Goal: Obtain resource: Obtain resource

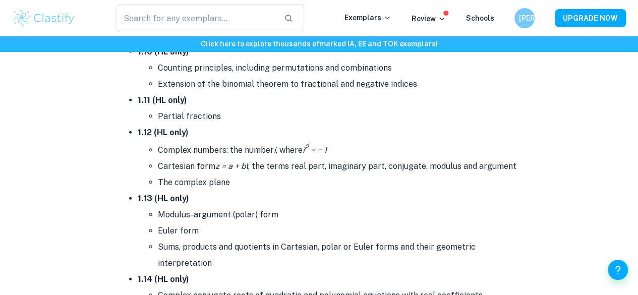
scroll to position [1131, 0]
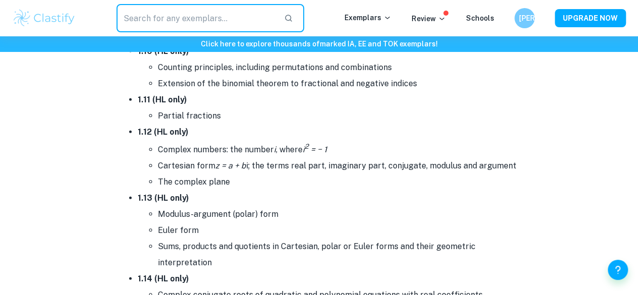
click at [169, 21] on input "text" at bounding box center [196, 18] width 159 height 28
type input "Chem EE"
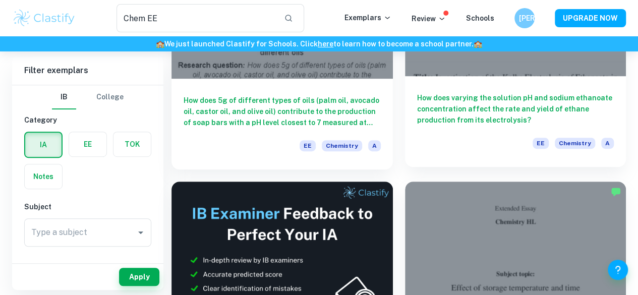
scroll to position [196, 0]
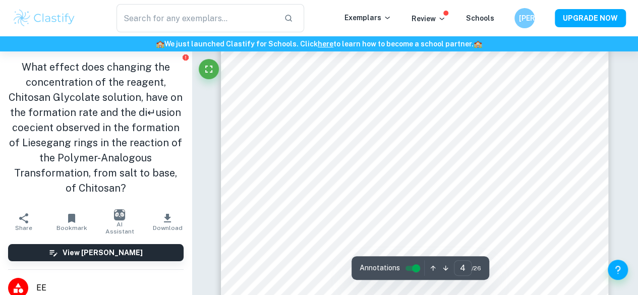
scroll to position [1987, 0]
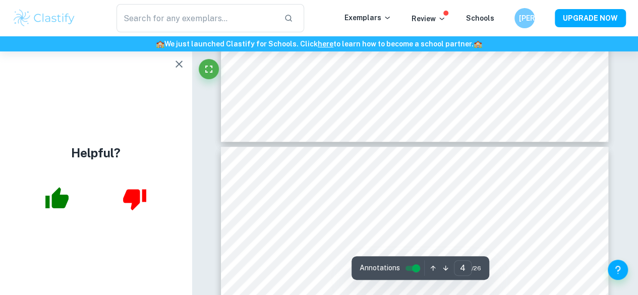
type input "5"
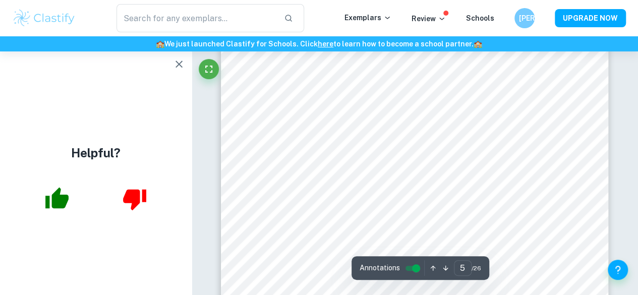
scroll to position [2496, 0]
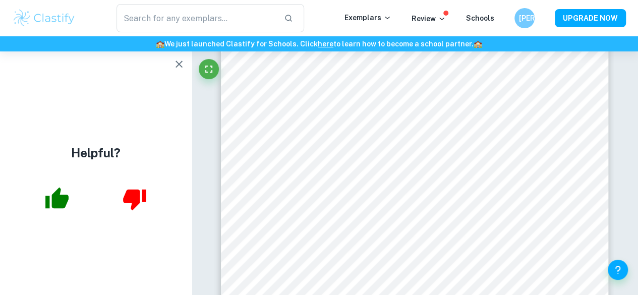
type input "Chem EE"
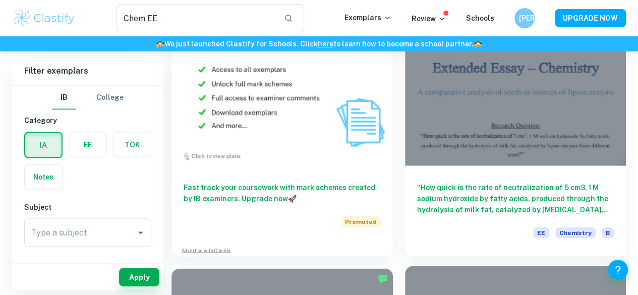
scroll to position [909, 0]
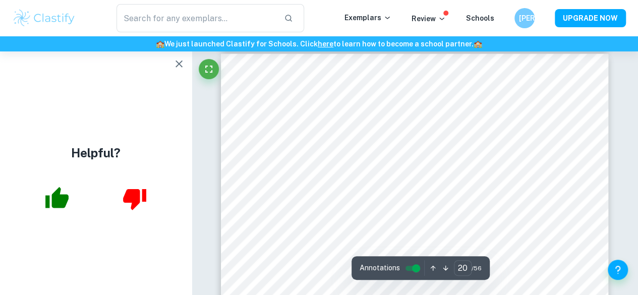
scroll to position [10766, 0]
type input "40"
click at [370, 129] on div at bounding box center [378, 140] width 179 height 33
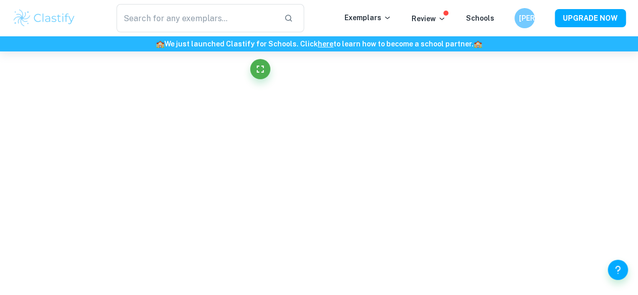
scroll to position [3600, 0]
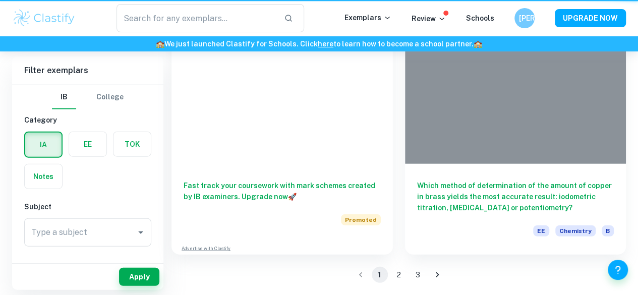
scroll to position [909, 0]
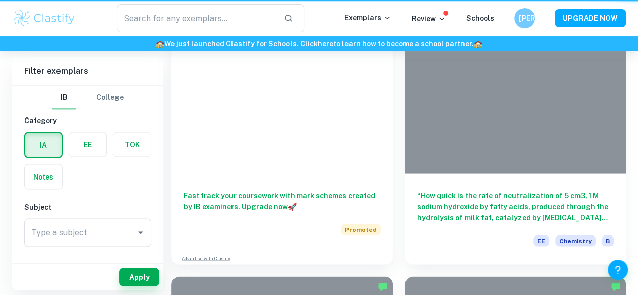
type input "Chem EE"
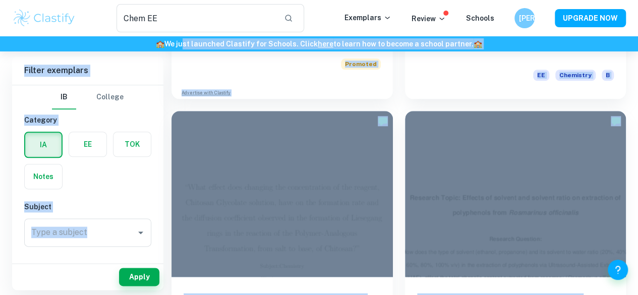
scroll to position [472, 0]
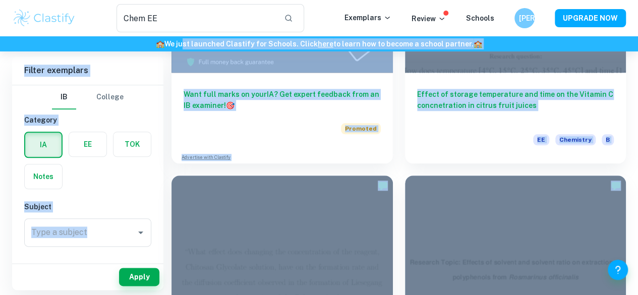
drag, startPoint x: 186, startPoint y: 40, endPoint x: 341, endPoint y: 214, distance: 233.0
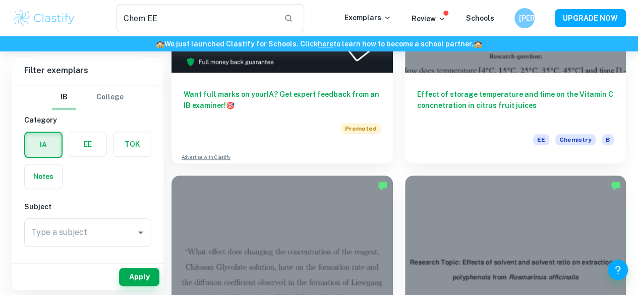
click at [335, 8] on div "Chem EE ​" at bounding box center [210, 18] width 268 height 28
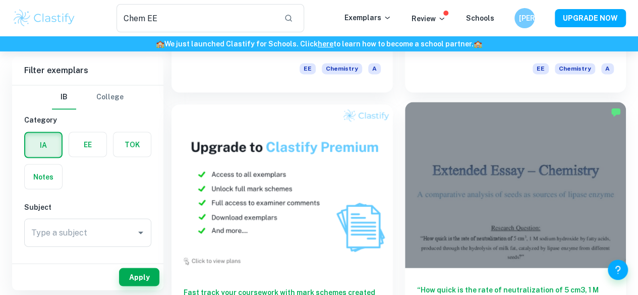
scroll to position [818, 0]
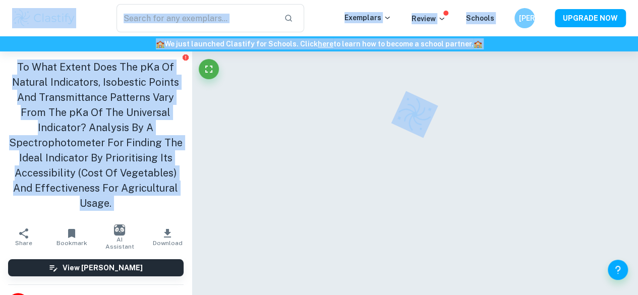
click at [429, 155] on div at bounding box center [414, 189] width 387 height 277
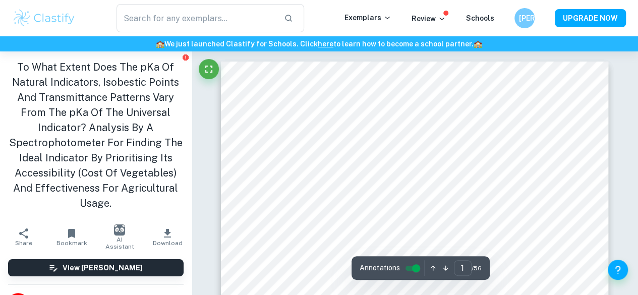
click at [169, 228] on button "Download" at bounding box center [168, 237] width 48 height 28
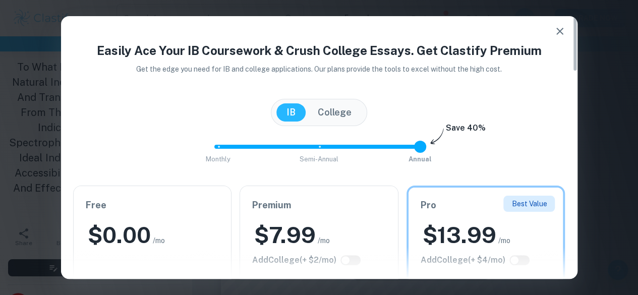
scroll to position [20, 0]
click at [176, 239] on div "$ 0.00 /mo" at bounding box center [153, 235] width 134 height 30
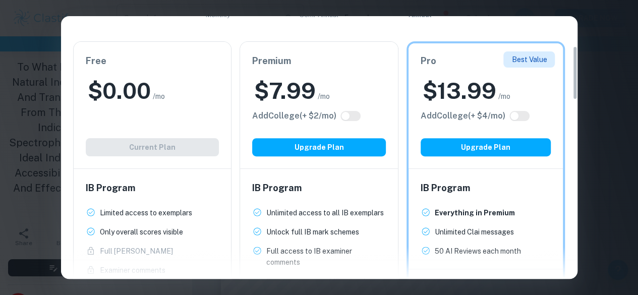
scroll to position [145, 0]
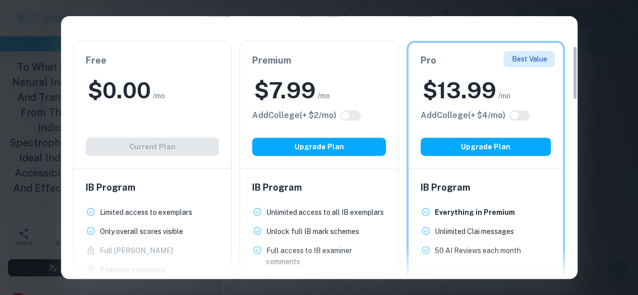
click at [156, 148] on div "Free $ 0.00 /mo Add College (+ $ 2 /mo) Current Plan" at bounding box center [153, 104] width 158 height 127
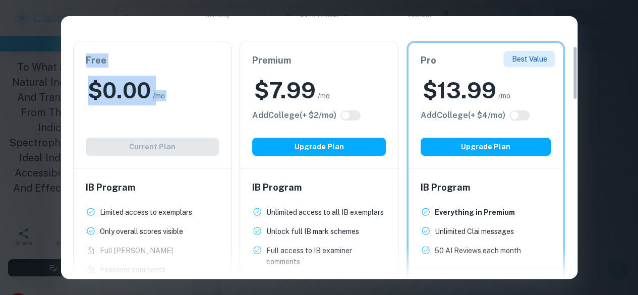
click at [156, 148] on div "Free $ 0.00 /mo Add College (+ $ 2 /mo) Current Plan" at bounding box center [153, 104] width 158 height 127
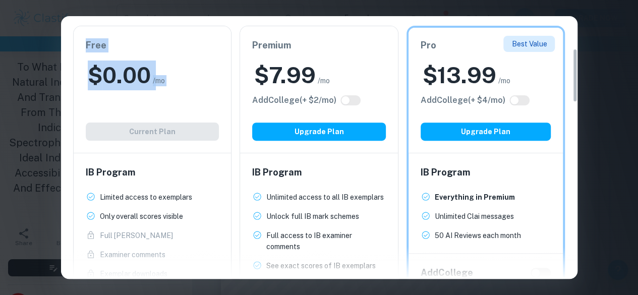
scroll to position [155, 0]
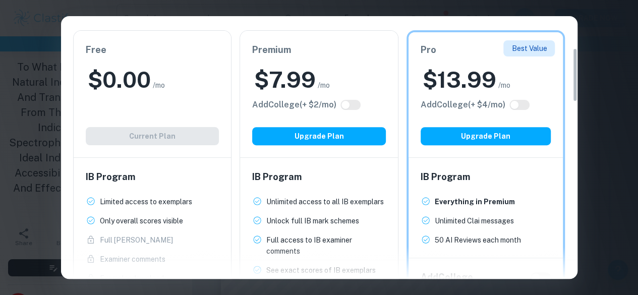
drag, startPoint x: 170, startPoint y: 200, endPoint x: 582, endPoint y: 2, distance: 458.1
click at [582, 2] on div "Easily Ace Your IB Coursework & Crush College Essays. Get Clastify Premium Get …" at bounding box center [319, 147] width 638 height 295
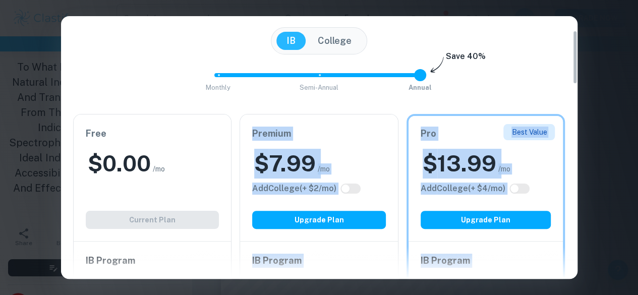
scroll to position [0, 0]
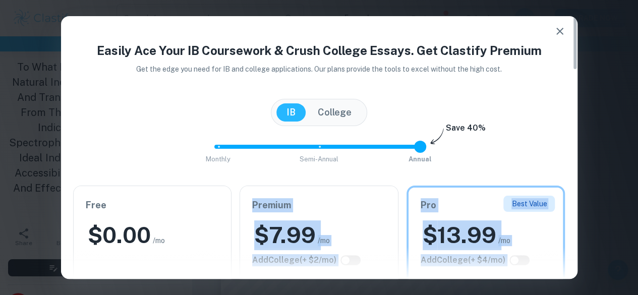
click at [561, 33] on icon "button" at bounding box center [559, 31] width 7 height 7
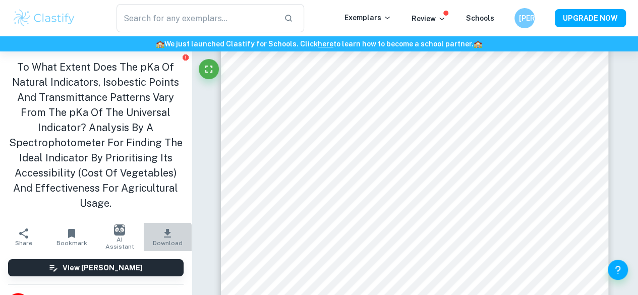
click at [157, 241] on span "Download" at bounding box center [168, 243] width 30 height 7
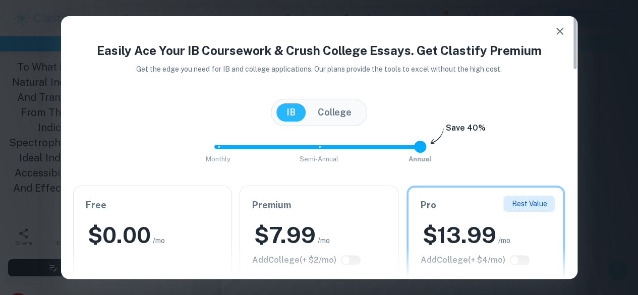
click at [322, 113] on button "College" at bounding box center [335, 112] width 54 height 18
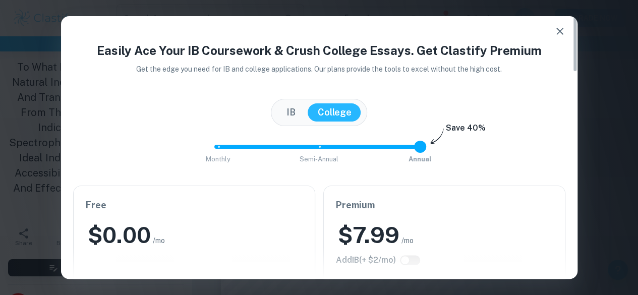
click at [300, 108] on button "IB" at bounding box center [290, 112] width 29 height 18
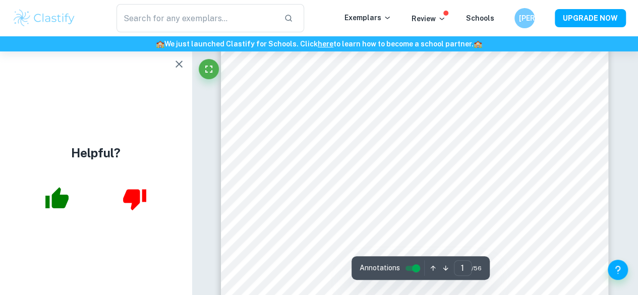
scroll to position [258, 0]
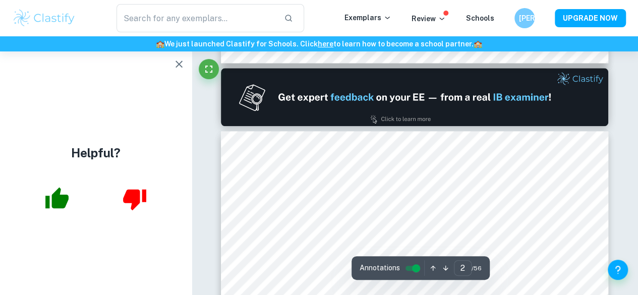
type input "1"
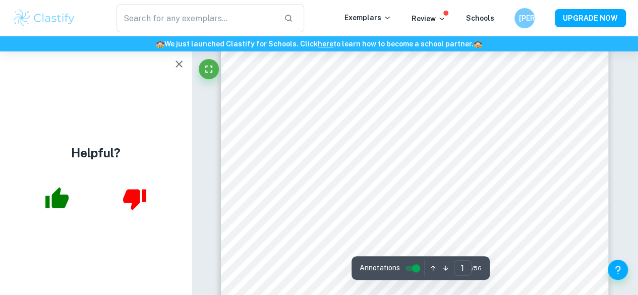
scroll to position [0, 0]
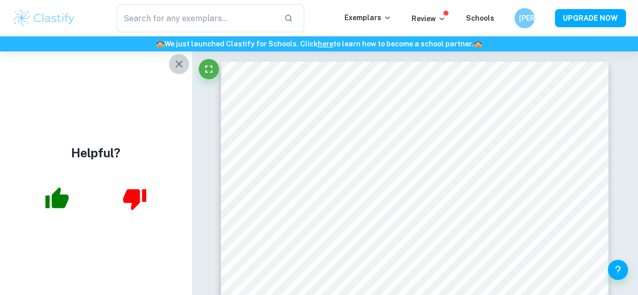
click at [182, 71] on button "button" at bounding box center [179, 64] width 20 height 20
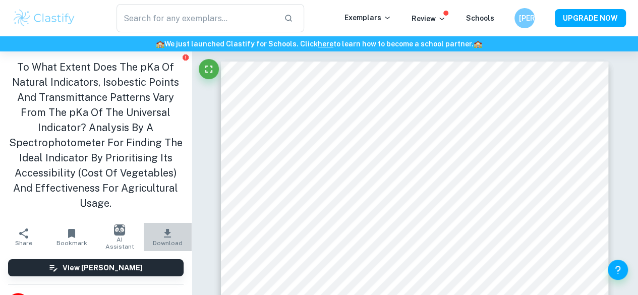
click at [164, 232] on icon "button" at bounding box center [167, 233] width 7 height 9
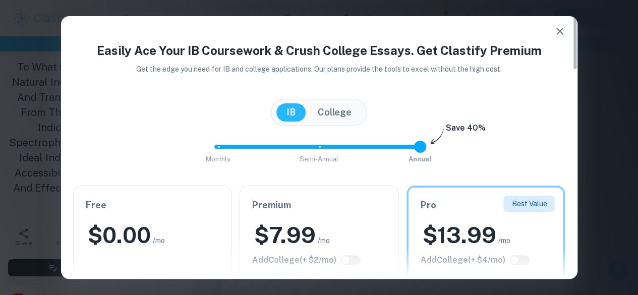
click at [141, 224] on h2 "$ 0.00" at bounding box center [119, 235] width 63 height 30
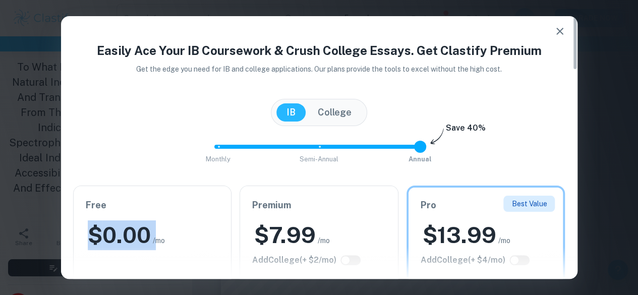
click at [141, 224] on h2 "$ 0.00" at bounding box center [119, 235] width 63 height 30
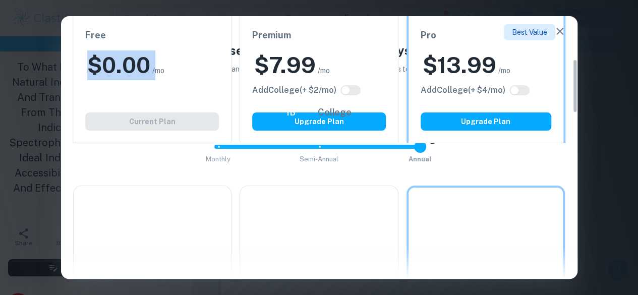
scroll to position [207, 0]
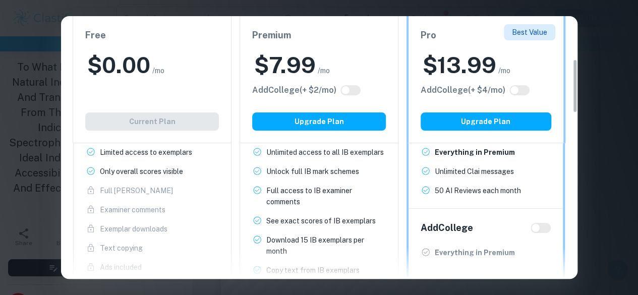
click at [161, 199] on ul "Limited access to exemplars New! Only overall scores visible New! Full Mark Sch…" at bounding box center [153, 210] width 134 height 126
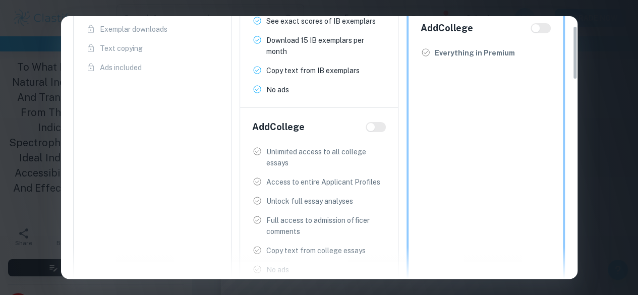
scroll to position [0, 0]
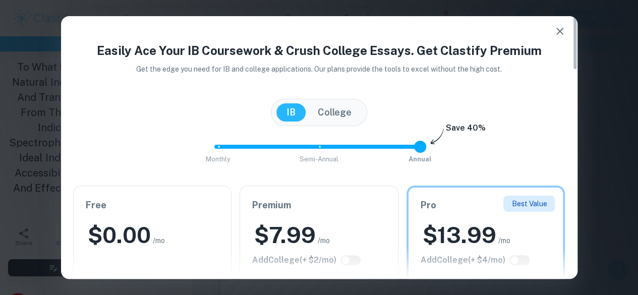
click at [553, 26] on button "button" at bounding box center [560, 31] width 20 height 20
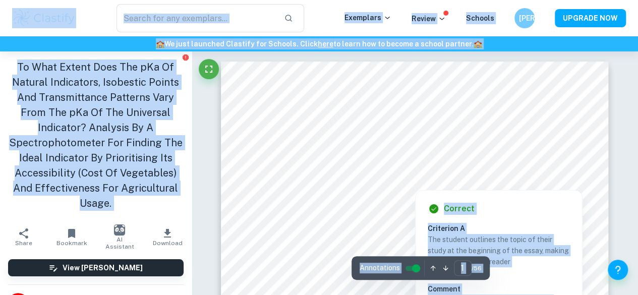
click at [364, 155] on div at bounding box center [415, 155] width 233 height 36
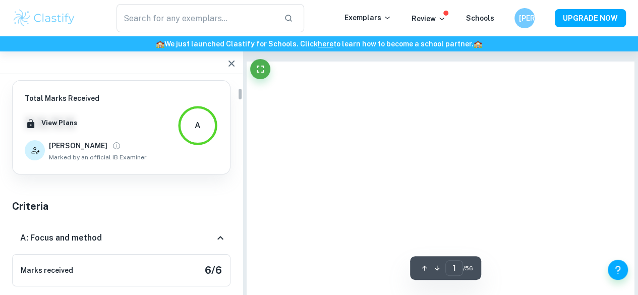
scroll to position [138, 0]
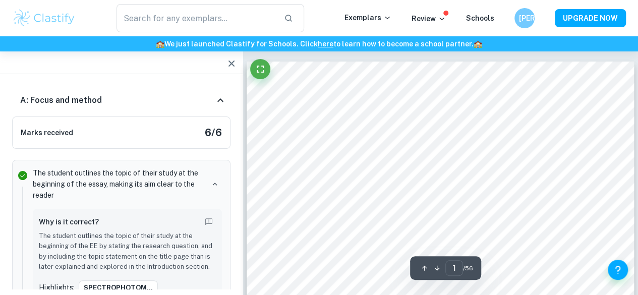
type input "1"
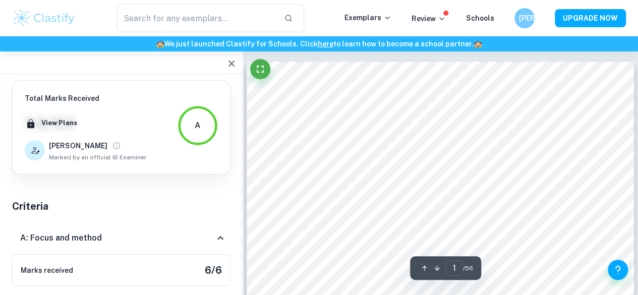
type input "Chem EE"
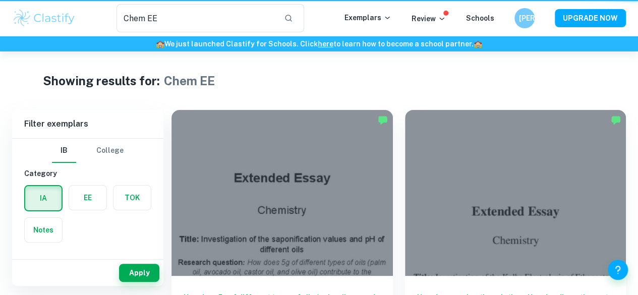
scroll to position [818, 0]
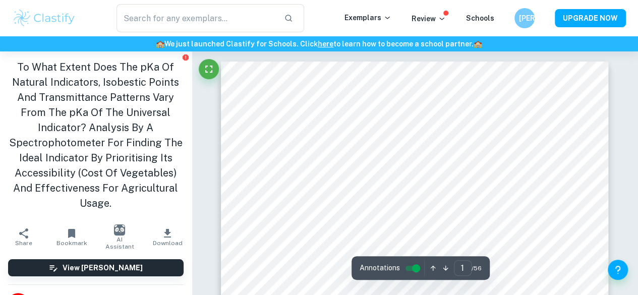
click at [18, 63] on h1 "To What Extent Does The pKa Of Natural Indicators, Isobestic Points And Transmi…" at bounding box center [96, 135] width 176 height 151
click at [18, 67] on h1 "To What Extent Does The pKa Of Natural Indicators, Isobestic Points And Transmi…" at bounding box center [96, 135] width 176 height 151
click at [107, 212] on div "To What Extent Does The pKa Of Natural Indicators, Isobestic Points And Transmi…" at bounding box center [96, 137] width 192 height 172
click at [122, 184] on h1 "To What Extent Does The pKa Of Natural Indicators, Isobestic Points And Transmi…" at bounding box center [96, 135] width 176 height 151
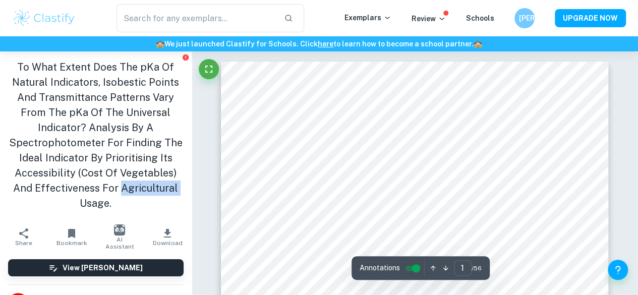
click at [122, 184] on h1 "To What Extent Does The pKa Of Natural Indicators, Isobestic Points And Transmi…" at bounding box center [96, 135] width 176 height 151
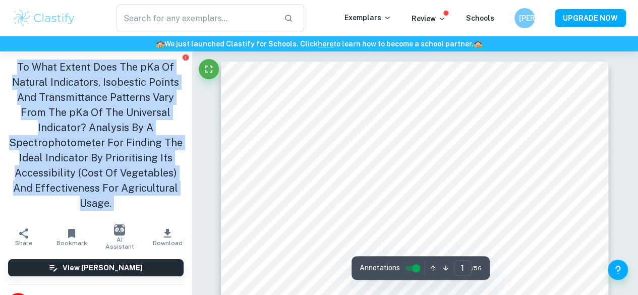
click at [122, 184] on h1 "To What Extent Does The pKa Of Natural Indicators, Isobestic Points And Transmi…" at bounding box center [96, 135] width 176 height 151
copy aside "To What Extent Does The pKa Of Natural Indicators, Isobestic Points And Transmi…"
click at [135, 179] on h1 "To What Extent Does The pKa Of Natural Indicators, Isobestic Points And Transmi…" at bounding box center [96, 135] width 176 height 151
